Goal: Communication & Community: Answer question/provide support

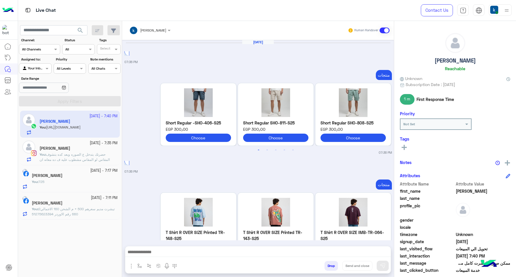
scroll to position [559, 0]
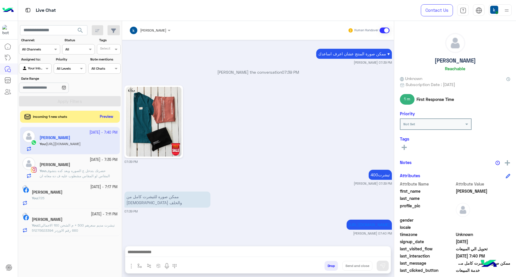
click at [105, 116] on button "Preview" at bounding box center [107, 117] width 18 height 8
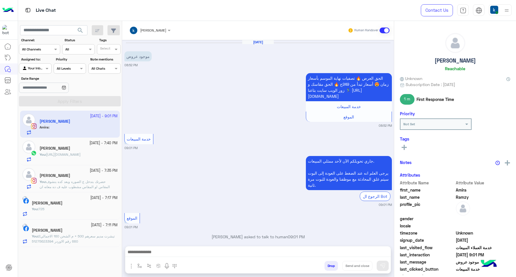
scroll to position [23, 0]
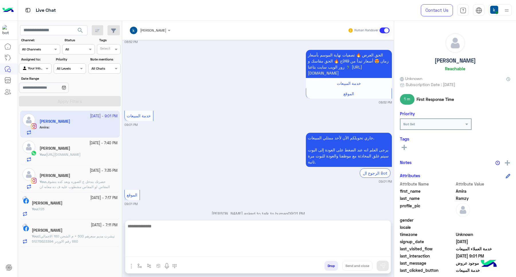
paste textarea "**********"
type textarea "**********"
click at [159, 248] on textarea "**********" at bounding box center [257, 239] width 265 height 34
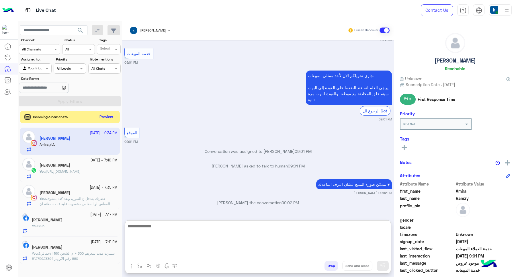
scroll to position [154, 0]
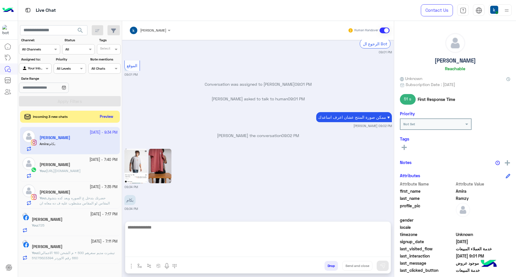
click at [110, 117] on button "Preview" at bounding box center [107, 117] width 18 height 8
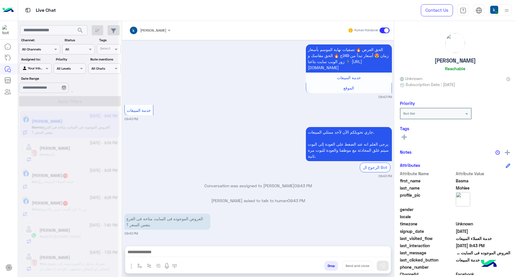
scroll to position [191, 0]
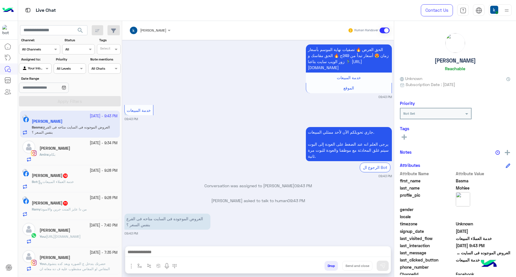
click at [205, 263] on div "Drop Send and close" at bounding box center [285, 267] width 209 height 13
drag, startPoint x: 209, startPoint y: 252, endPoint x: 204, endPoint y: 252, distance: 5.5
click at [209, 252] on textarea at bounding box center [257, 252] width 265 height 9
paste textarea "**********"
type textarea "**********"
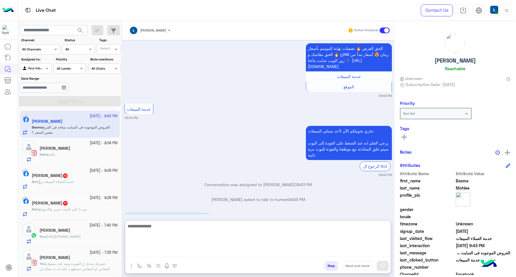
scroll to position [268, 0]
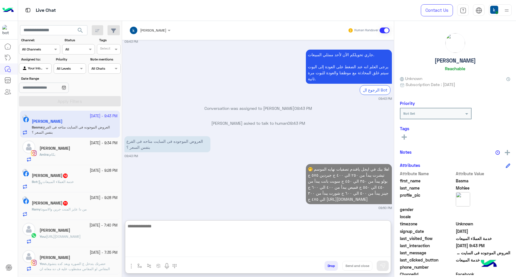
click at [49, 154] on b "Amira :" at bounding box center [45, 154] width 10 height 4
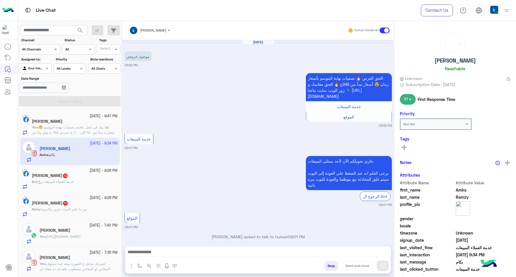
scroll to position [128, 0]
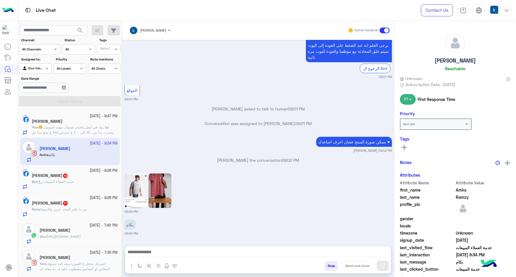
click at [134, 199] on img at bounding box center [135, 190] width 23 height 34
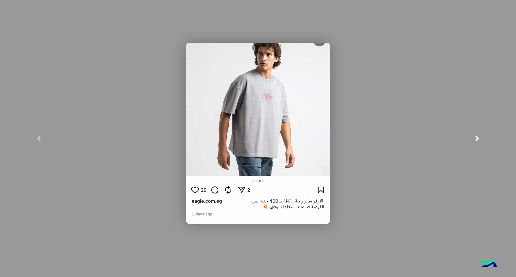
click at [459, 147] on link at bounding box center [476, 138] width 77 height 277
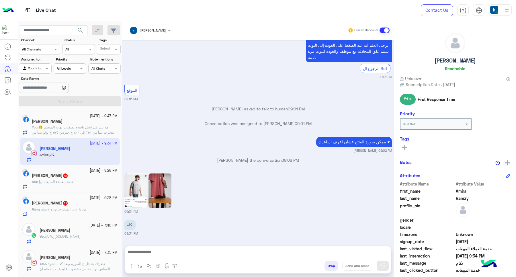
click at [170, 252] on textarea at bounding box center [257, 252] width 265 height 9
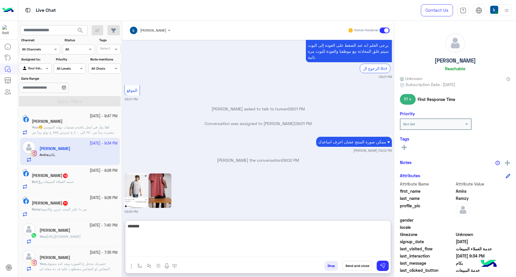
type textarea "********"
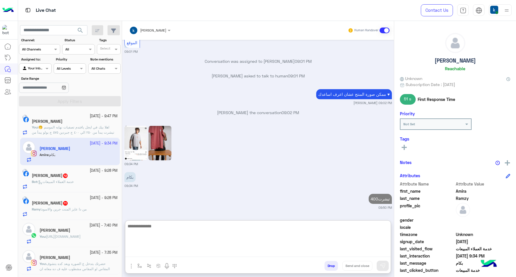
click at [90, 170] on small "13 October - 9:28 PM" at bounding box center [104, 170] width 28 height 5
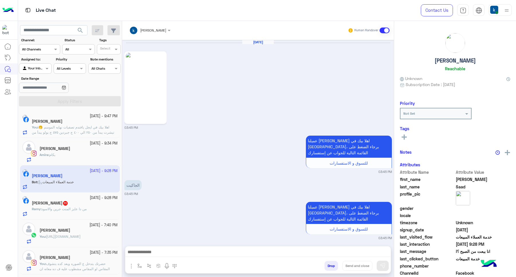
scroll to position [539, 0]
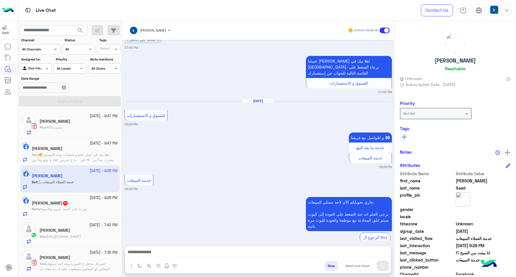
click at [182, 252] on textarea at bounding box center [257, 252] width 265 height 9
paste textarea "**********"
type textarea "**********"
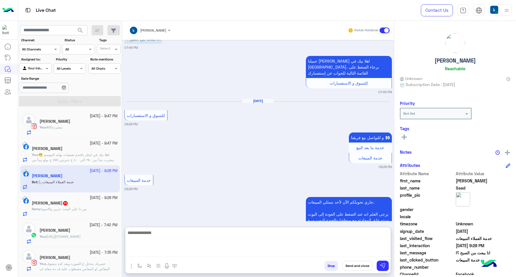
scroll to position [587, 0]
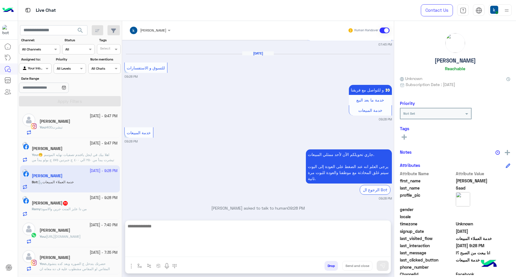
click at [63, 208] on span "من دا عايز المنت جرين والاسود" at bounding box center [64, 209] width 45 height 4
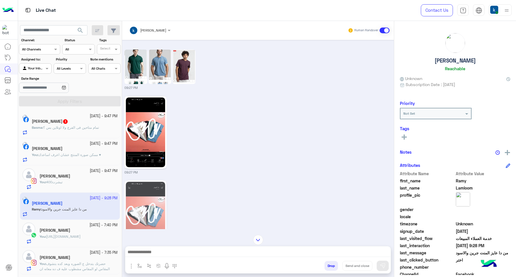
scroll to position [743, 0]
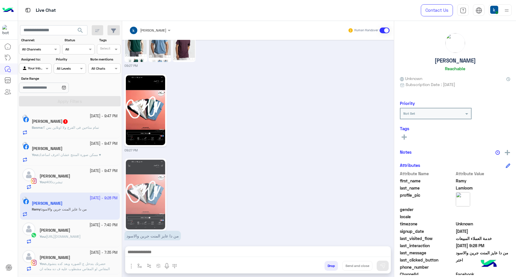
click at [161, 254] on textarea at bounding box center [257, 252] width 265 height 9
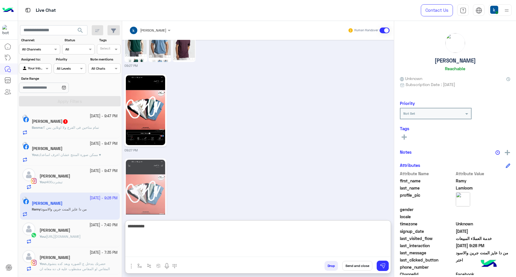
type textarea "**********"
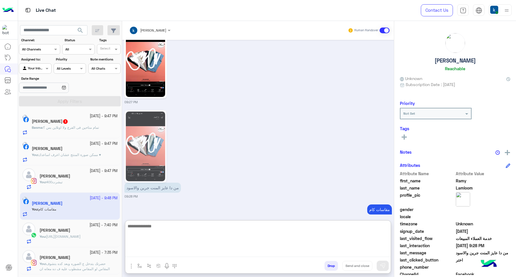
scroll to position [806, 0]
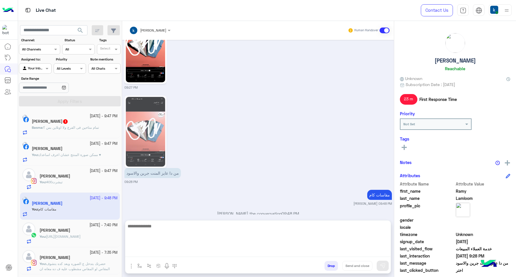
click at [65, 124] on h5 "Basma Mohiee 1" at bounding box center [50, 121] width 36 height 5
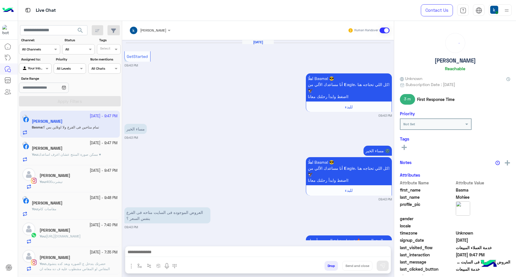
scroll to position [280, 0]
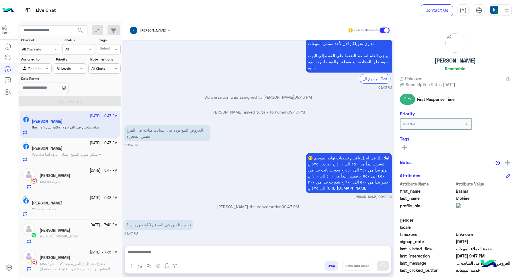
click at [169, 251] on textarea at bounding box center [257, 252] width 265 height 9
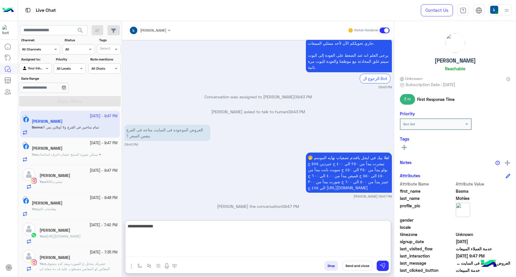
type textarea "**********"
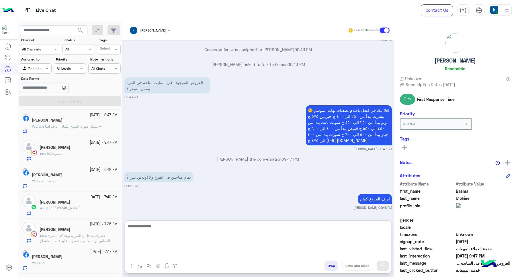
scroll to position [52, 0]
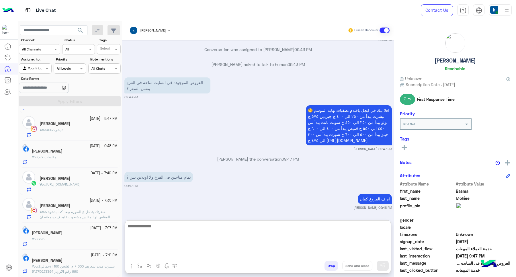
click at [57, 263] on h5 "Wagiih Hany" at bounding box center [47, 260] width 31 height 5
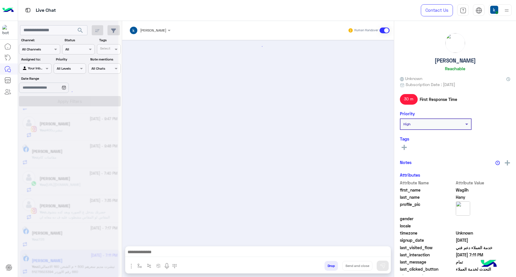
click at [329, 264] on button "Drop" at bounding box center [330, 266] width 13 height 10
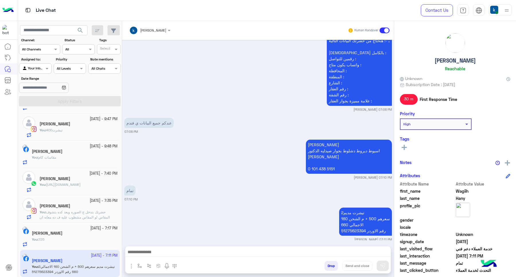
scroll to position [548, 0]
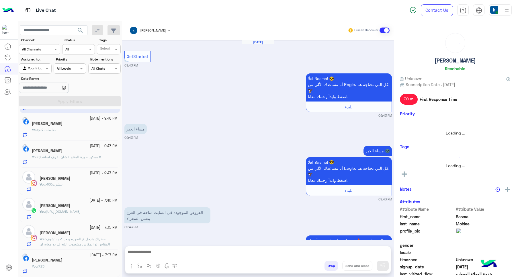
scroll to position [301, 0]
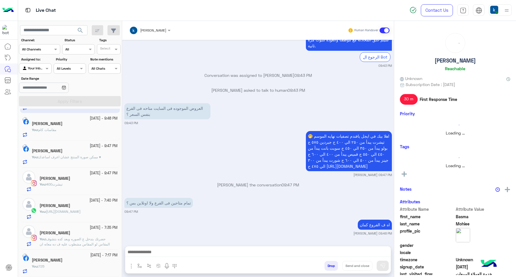
click at [69, 265] on div "You : 725" at bounding box center [75, 269] width 86 height 10
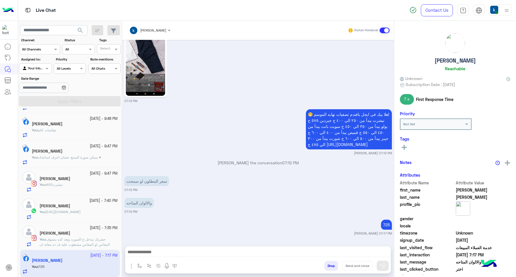
click at [330, 267] on button "Drop" at bounding box center [330, 266] width 13 height 10
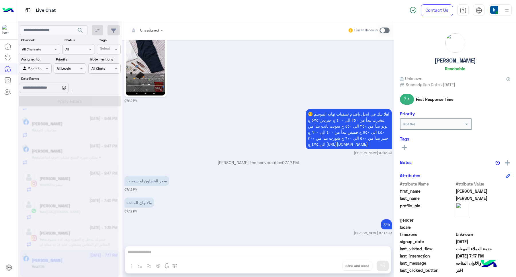
scroll to position [471, 0]
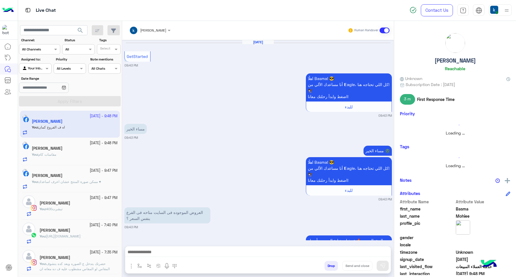
scroll to position [301, 0]
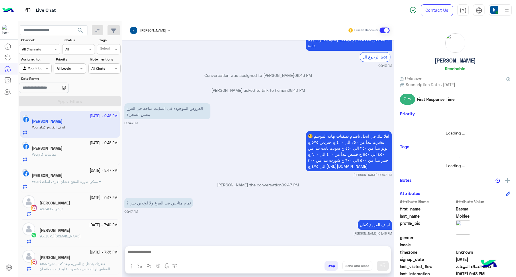
click at [65, 261] on p "You : حضرتك بتدخل ع الصوره وبعد كده بتشوف المقاس لو المقاس مشطوب عليه ف ده معان…" at bounding box center [79, 268] width 78 height 15
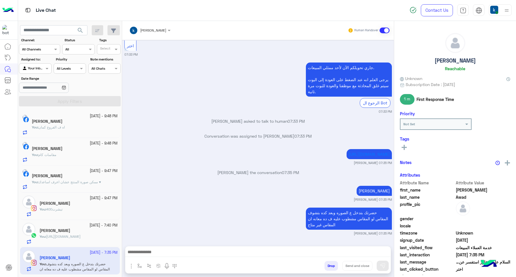
click at [330, 267] on button "Drop" at bounding box center [330, 266] width 13 height 10
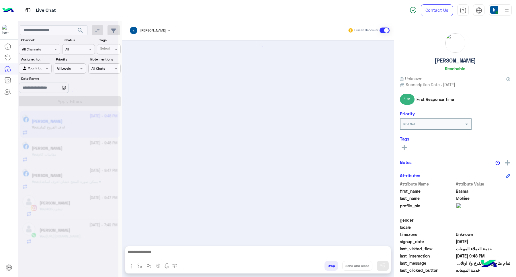
click at [65, 238] on span "https://eagle.com.eg/products/t-shirt-r-relaxed-printed-tr-120-s25?_pos=1&_psq=…" at bounding box center [63, 236] width 34 height 4
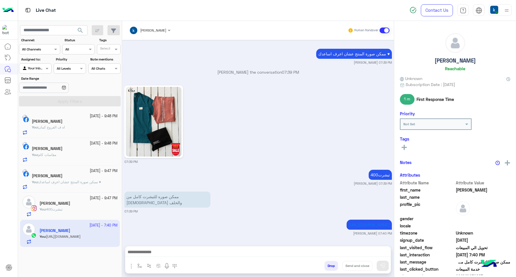
click at [332, 269] on button "Drop" at bounding box center [330, 266] width 13 height 10
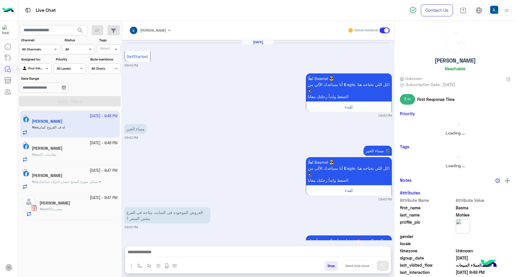
scroll to position [301, 0]
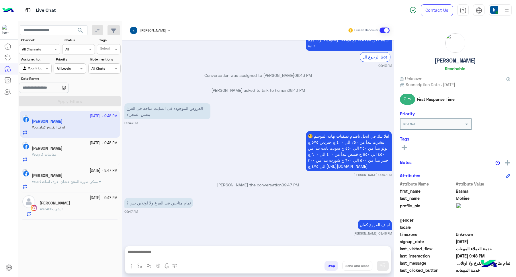
click at [64, 209] on div "You : 400تيشرت" at bounding box center [79, 211] width 78 height 10
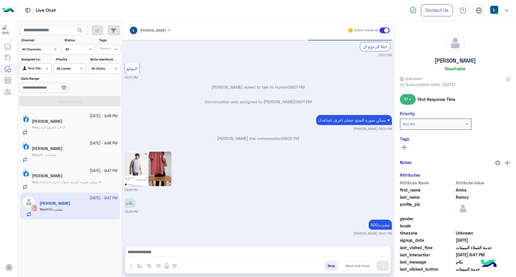
click at [332, 267] on button "Drop" at bounding box center [330, 266] width 13 height 10
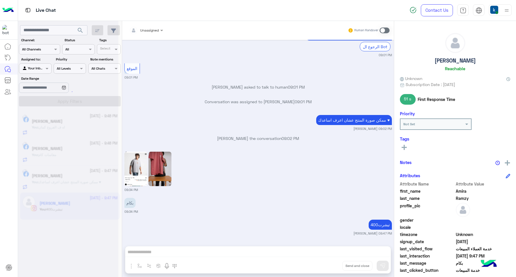
scroll to position [165, 0]
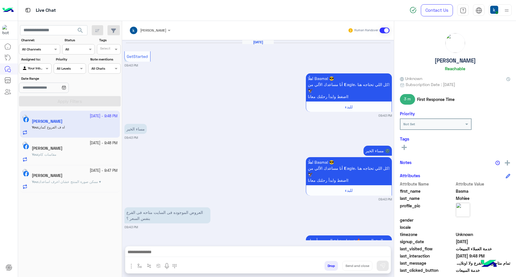
scroll to position [301, 0]
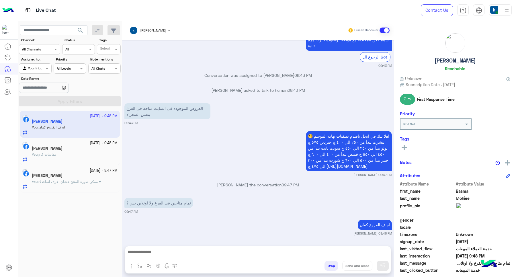
scroll to position [301, 0]
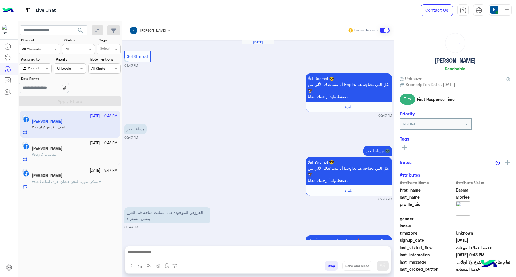
scroll to position [301, 0]
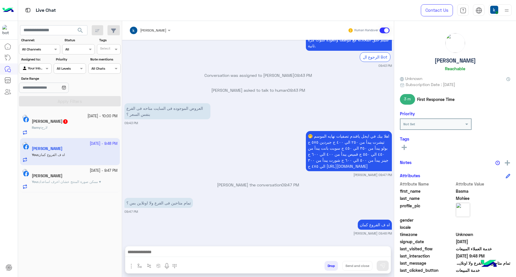
click at [58, 116] on div "13 October - 10:00 PM" at bounding box center [75, 115] width 86 height 5
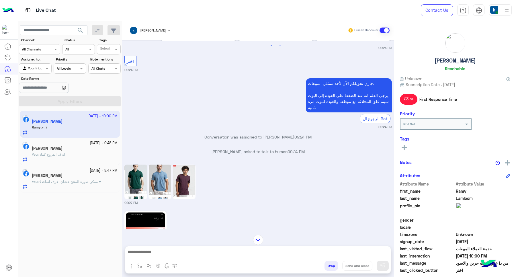
scroll to position [489, 0]
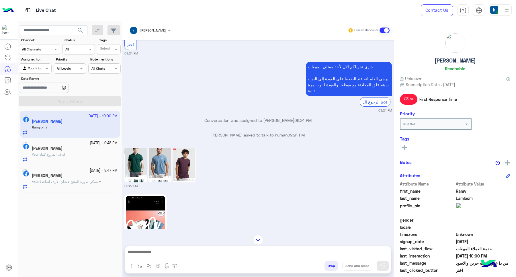
click at [180, 151] on img at bounding box center [184, 165] width 23 height 34
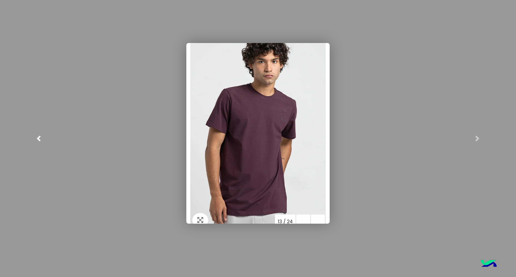
click at [0, 134] on link at bounding box center [38, 138] width 77 height 277
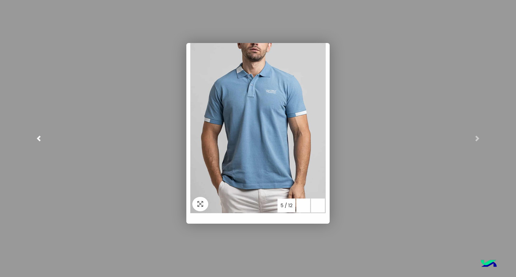
click at [0, 134] on link at bounding box center [38, 138] width 77 height 277
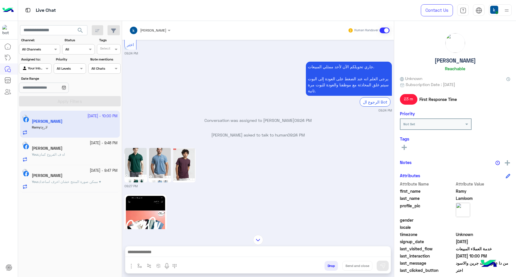
click at [137, 148] on img at bounding box center [135, 165] width 23 height 34
click at [163, 148] on img at bounding box center [159, 165] width 23 height 34
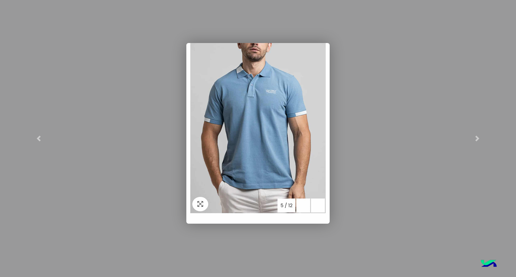
click at [386, 131] on modal-container at bounding box center [258, 138] width 516 height 277
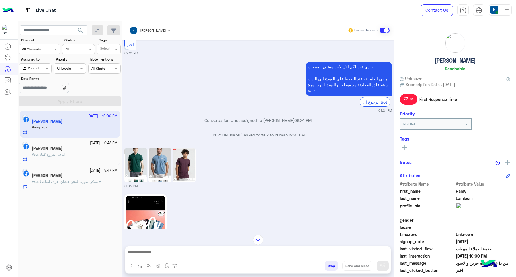
click at [192, 148] on img at bounding box center [184, 165] width 23 height 34
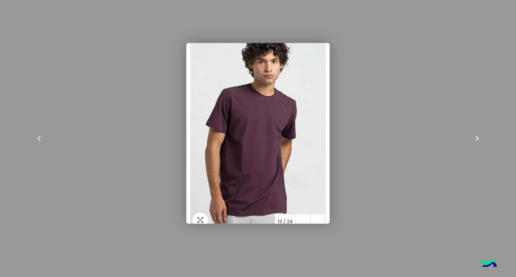
click at [273, 148] on img at bounding box center [257, 133] width 143 height 181
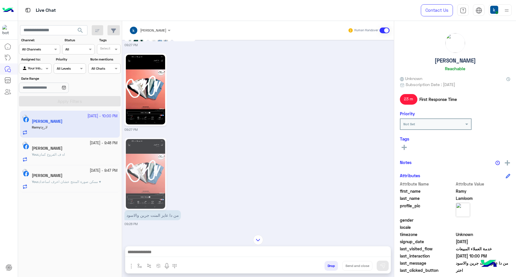
scroll to position [632, 0]
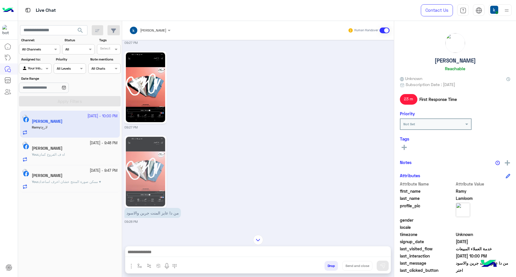
click at [174, 246] on div at bounding box center [257, 253] width 265 height 14
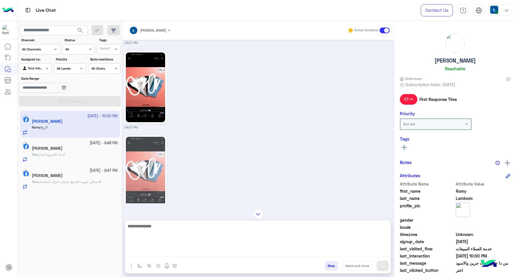
click at [183, 253] on textarea at bounding box center [257, 239] width 265 height 34
paste textarea "**********"
type textarea "**********"
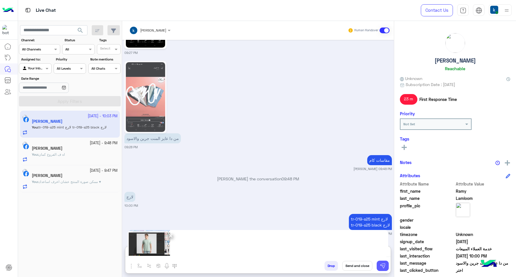
click at [381, 266] on img at bounding box center [383, 266] width 6 height 6
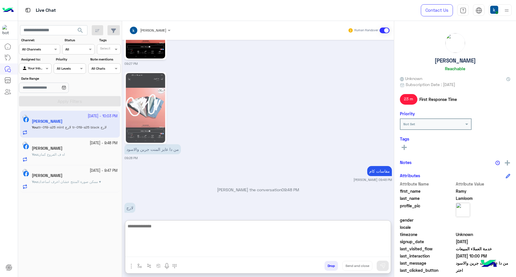
click at [233, 255] on textarea at bounding box center [257, 239] width 265 height 34
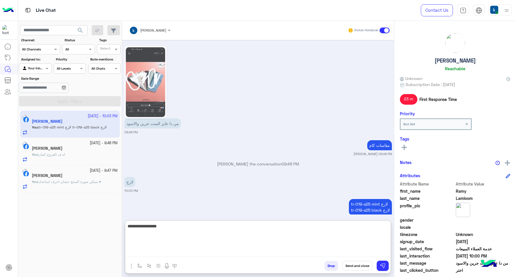
type textarea "**********"
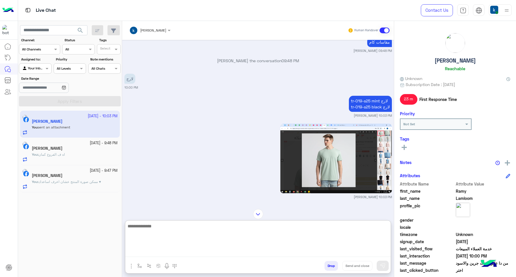
scroll to position [906, 0]
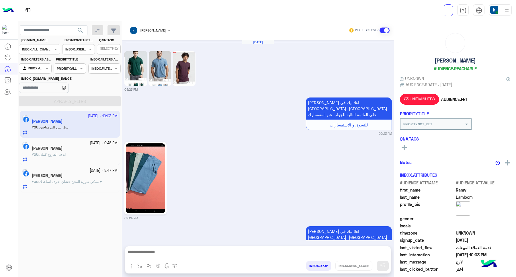
scroll to position [694, 0]
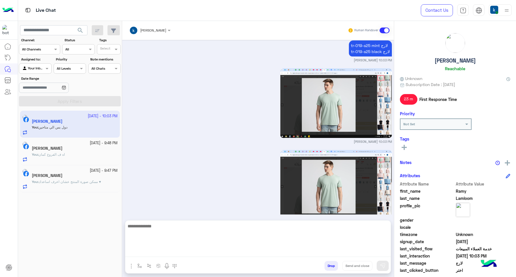
click at [160, 252] on textarea at bounding box center [257, 239] width 265 height 34
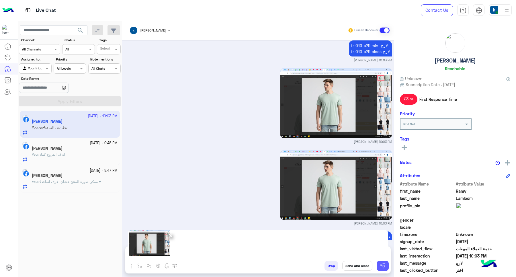
click at [379, 267] on button at bounding box center [383, 266] width 12 height 10
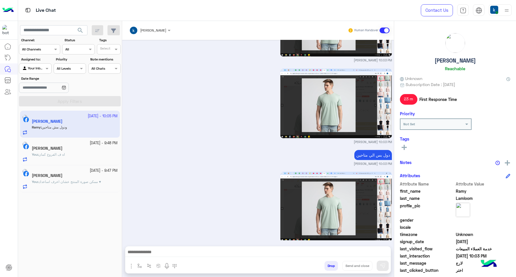
scroll to position [832, 0]
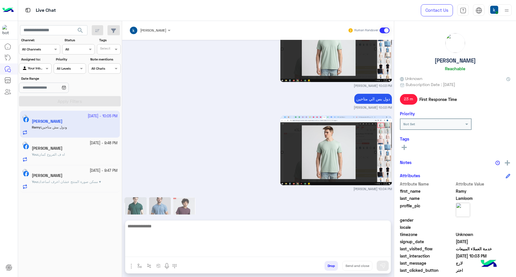
click at [158, 253] on textarea at bounding box center [257, 239] width 265 height 34
type textarea "********"
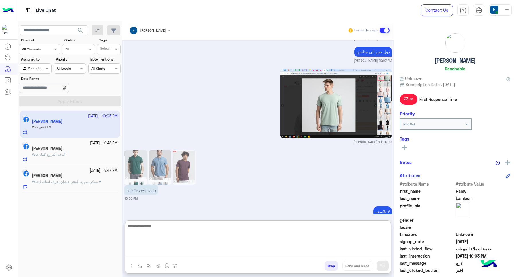
scroll to position [880, 0]
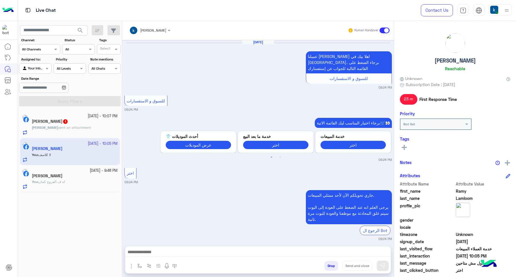
scroll to position [685, 0]
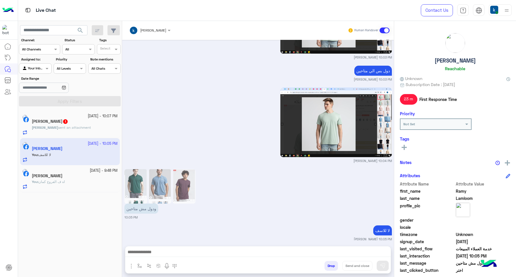
click at [80, 126] on span "sent an attachment" at bounding box center [74, 127] width 33 height 4
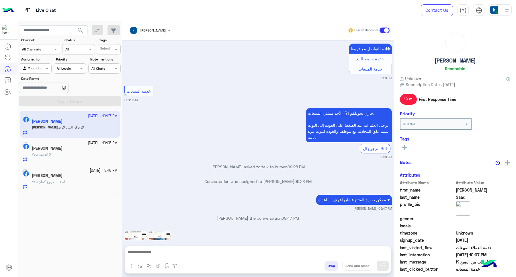
scroll to position [499, 0]
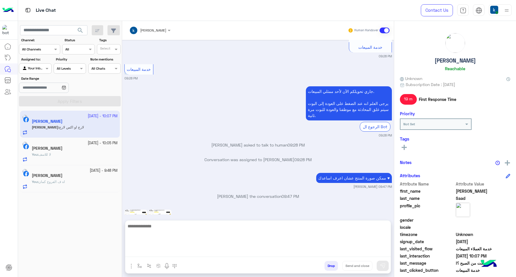
click at [178, 256] on textarea at bounding box center [257, 239] width 265 height 34
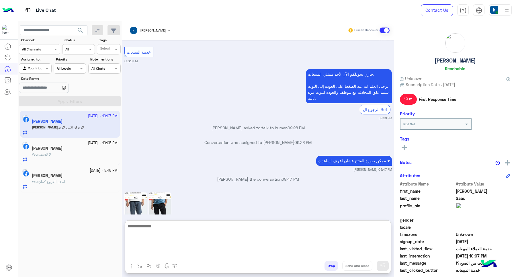
scroll to position [525, 0]
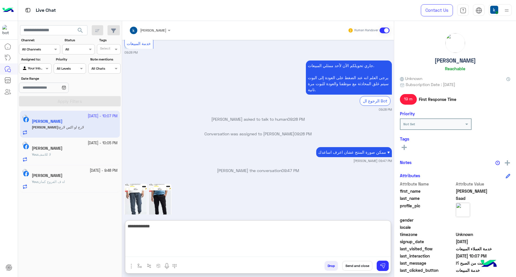
type textarea "**********"
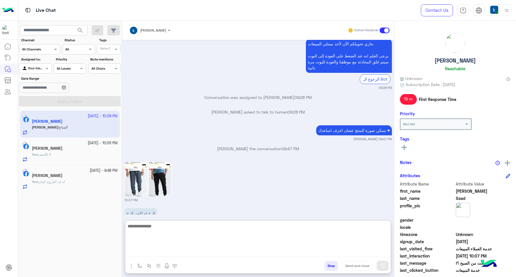
scroll to position [591, 0]
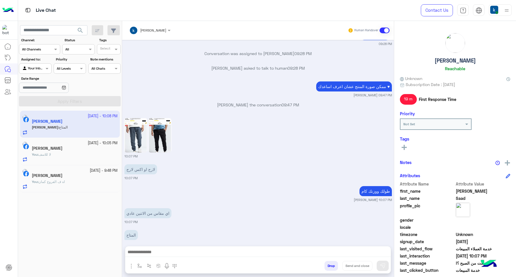
click at [141, 118] on img at bounding box center [135, 135] width 23 height 34
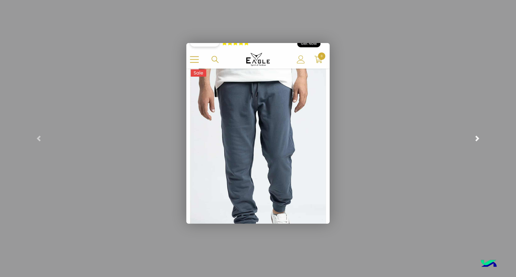
click at [515, 119] on link at bounding box center [476, 138] width 77 height 277
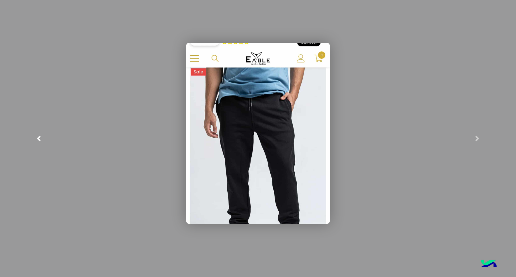
click at [0, 112] on link at bounding box center [38, 138] width 77 height 277
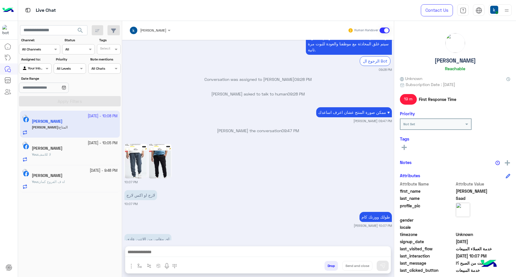
click at [127, 144] on img at bounding box center [135, 161] width 23 height 34
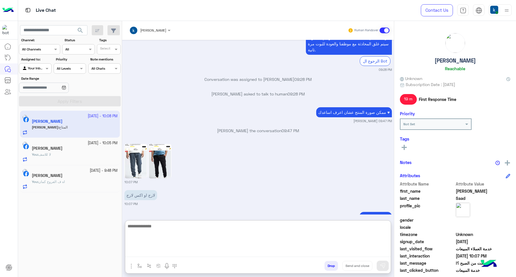
click at [167, 248] on textarea at bounding box center [257, 239] width 265 height 34
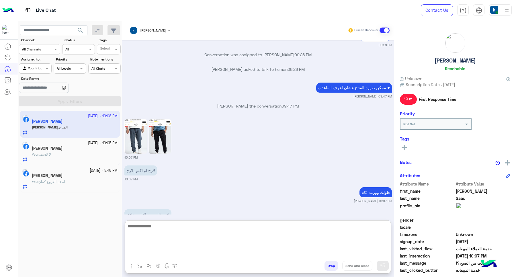
scroll to position [591, 0]
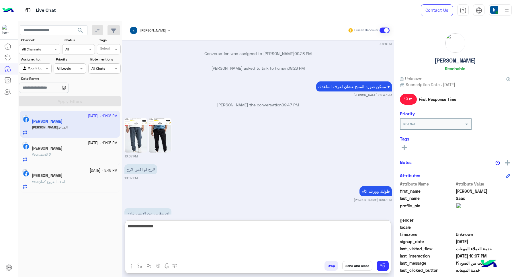
type textarea "**********"
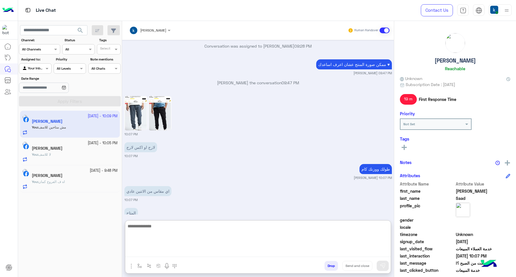
scroll to position [635, 0]
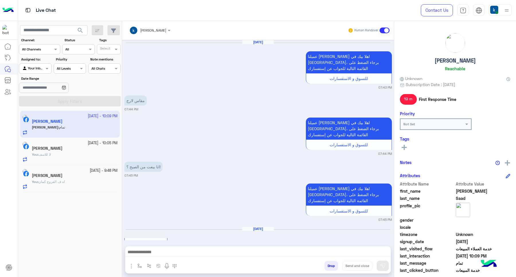
scroll to position [366, 0]
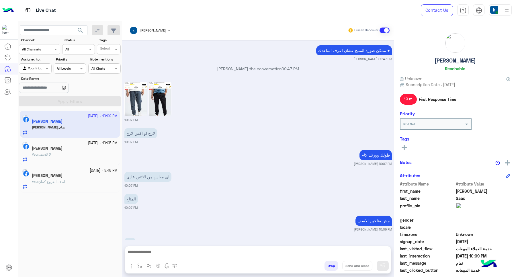
click at [332, 264] on button "Drop" at bounding box center [330, 266] width 13 height 10
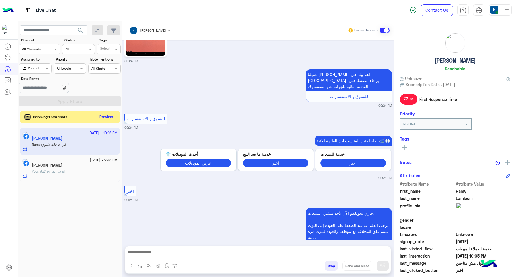
scroll to position [1469, 0]
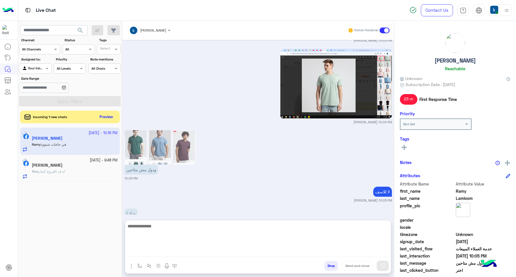
click at [175, 252] on textarea at bounding box center [257, 239] width 265 height 34
paste textarea "**********"
type textarea "**********"
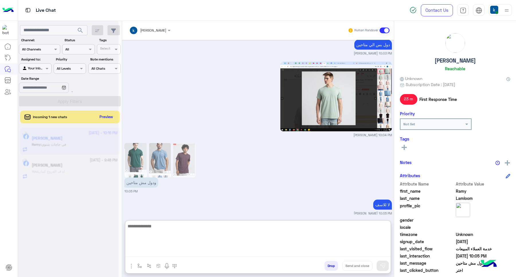
scroll to position [1535, 0]
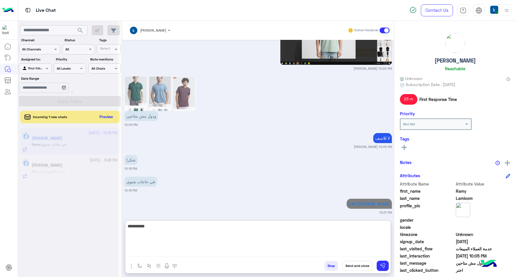
type textarea "**********"
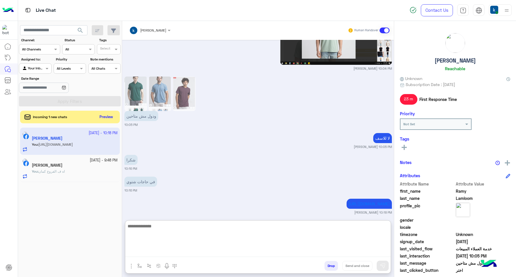
scroll to position [1544, 0]
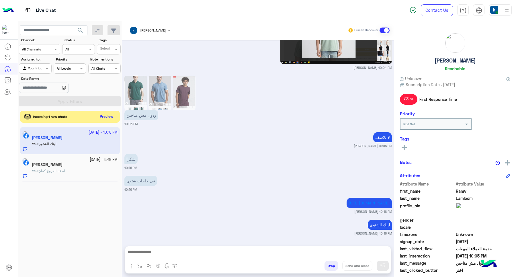
click at [106, 117] on button "Preview" at bounding box center [107, 117] width 18 height 8
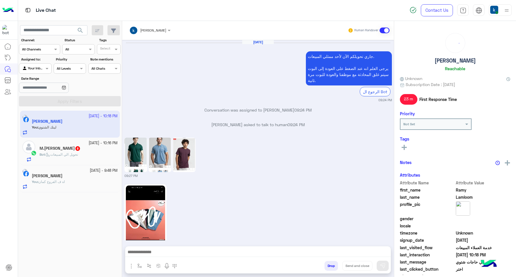
scroll to position [646, 0]
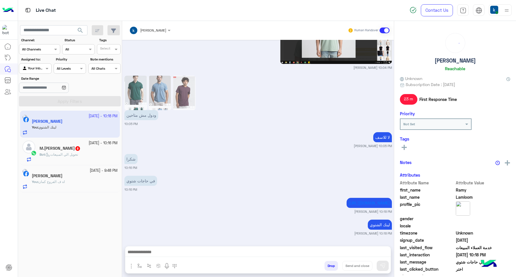
click at [77, 152] on div "M.Yehia Yehia 8" at bounding box center [79, 149] width 78 height 6
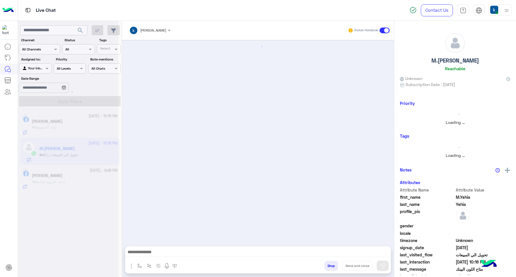
scroll to position [485, 0]
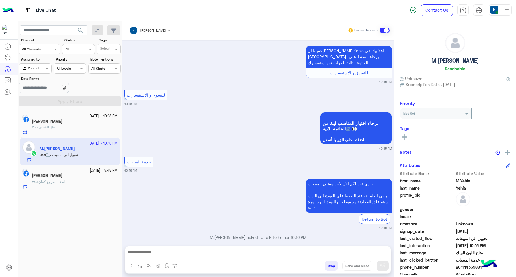
drag, startPoint x: 169, startPoint y: 244, endPoint x: 171, endPoint y: 248, distance: 4.4
click at [169, 244] on div "[PERSON_NAME] Human Handover [DATE] اتفضل اساعد حضرتك ازاي؟ 01:41 PM Conversati…" at bounding box center [258, 150] width 272 height 258
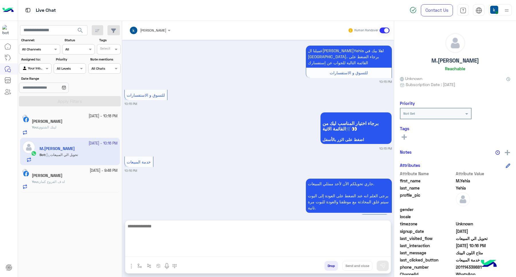
click at [172, 251] on textarea at bounding box center [257, 239] width 265 height 34
paste textarea "**********"
type textarea "**********"
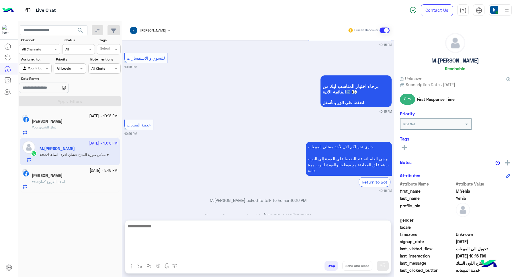
scroll to position [532, 0]
